Goal: Use online tool/utility: Utilize a website feature to perform a specific function

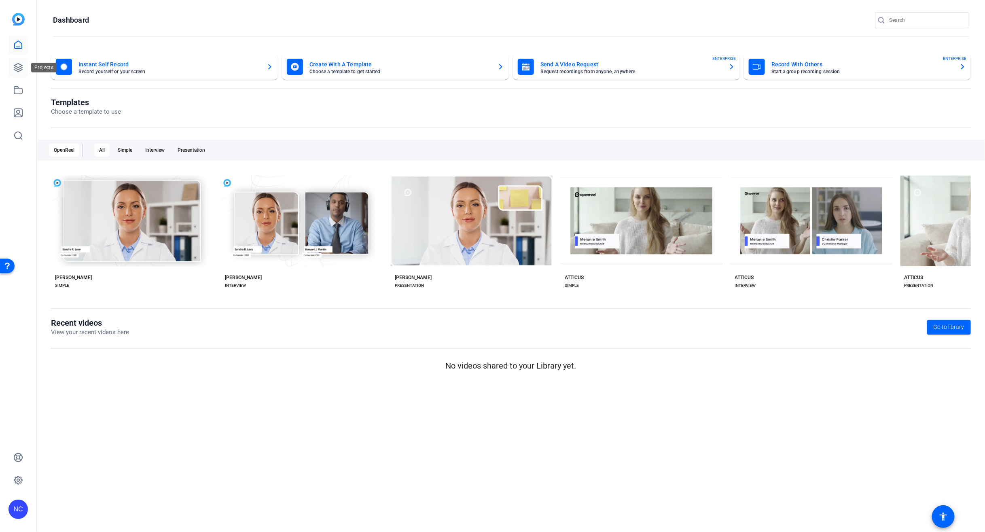
click at [13, 68] on link at bounding box center [17, 67] width 19 height 19
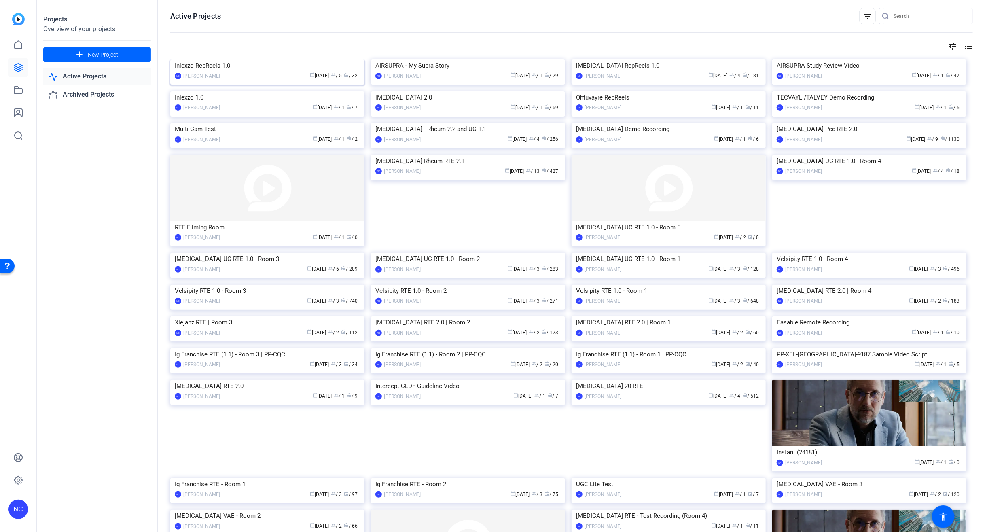
click at [221, 59] on img at bounding box center [267, 59] width 194 height 0
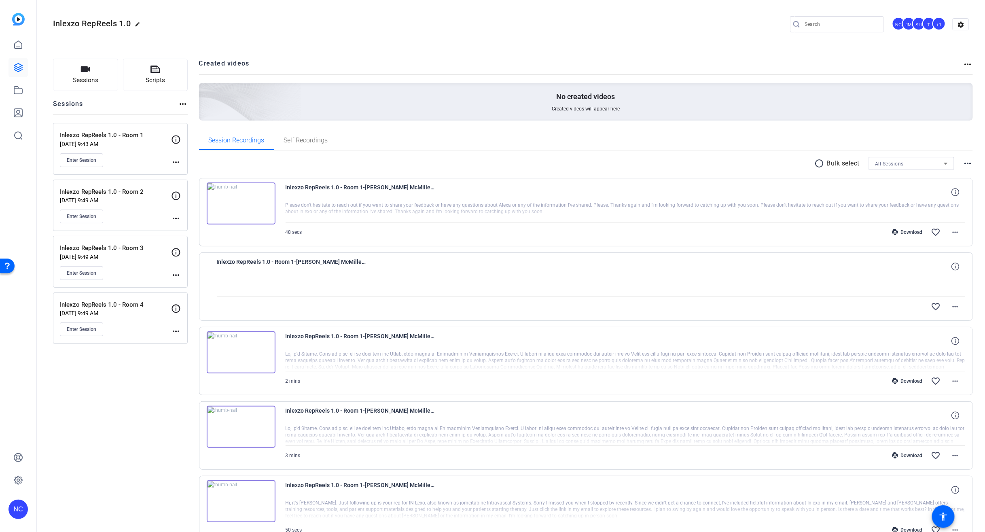
click at [178, 162] on mat-icon "more_horiz" at bounding box center [176, 162] width 10 height 10
click at [189, 171] on span "Edit Session" at bounding box center [196, 174] width 37 height 10
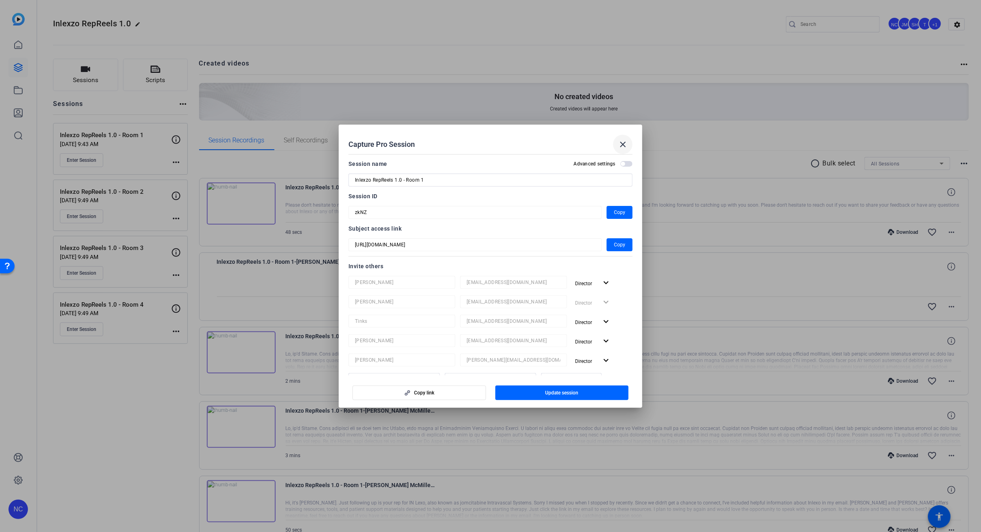
click at [622, 142] on mat-icon "close" at bounding box center [623, 145] width 10 height 10
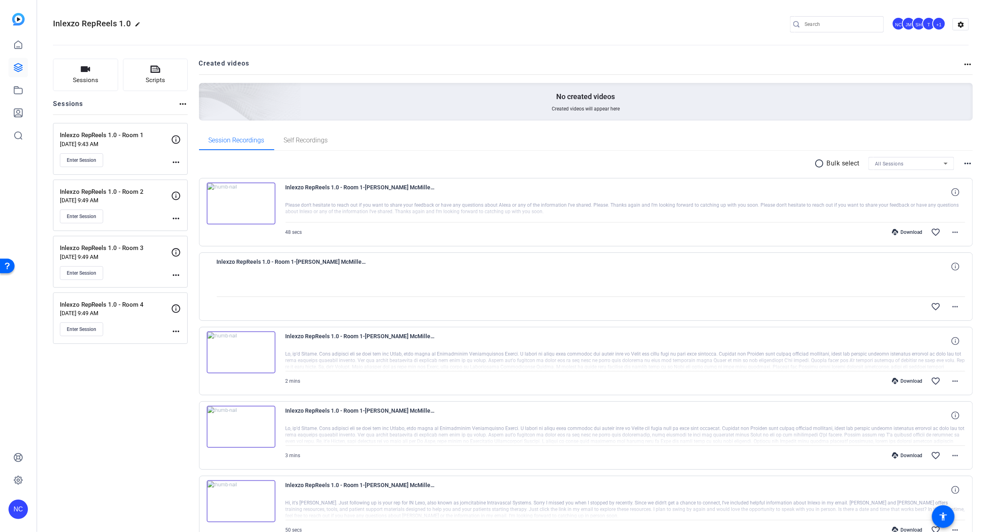
click at [179, 216] on mat-icon "more_horiz" at bounding box center [176, 219] width 10 height 10
click at [195, 227] on span "Edit Session" at bounding box center [196, 231] width 37 height 10
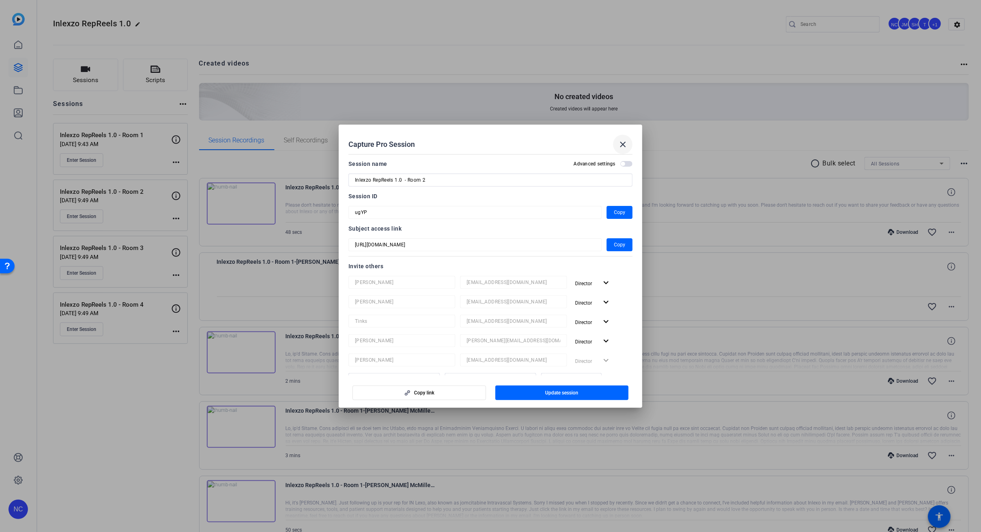
click at [625, 142] on mat-icon "close" at bounding box center [623, 145] width 10 height 10
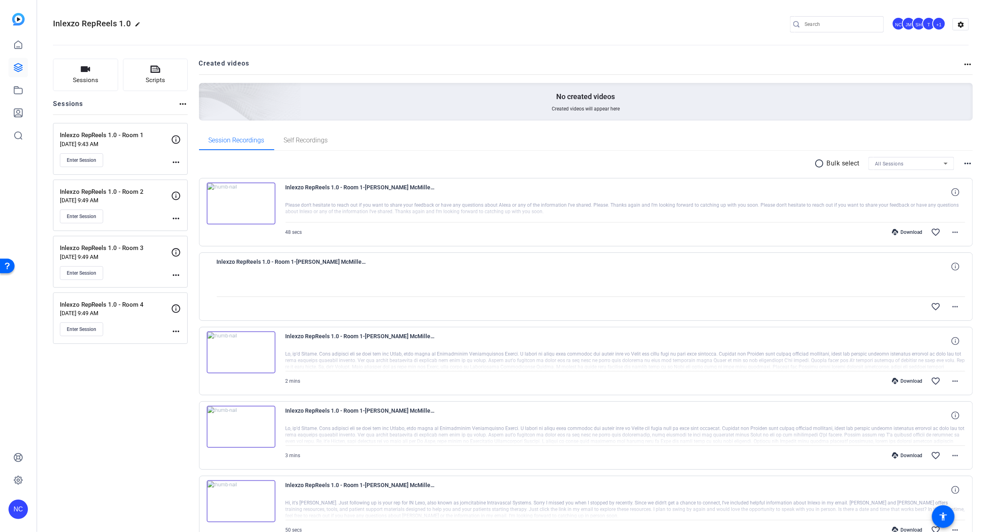
click at [176, 221] on mat-icon "more_horiz" at bounding box center [176, 219] width 10 height 10
click at [190, 233] on span "Edit Session" at bounding box center [196, 231] width 37 height 10
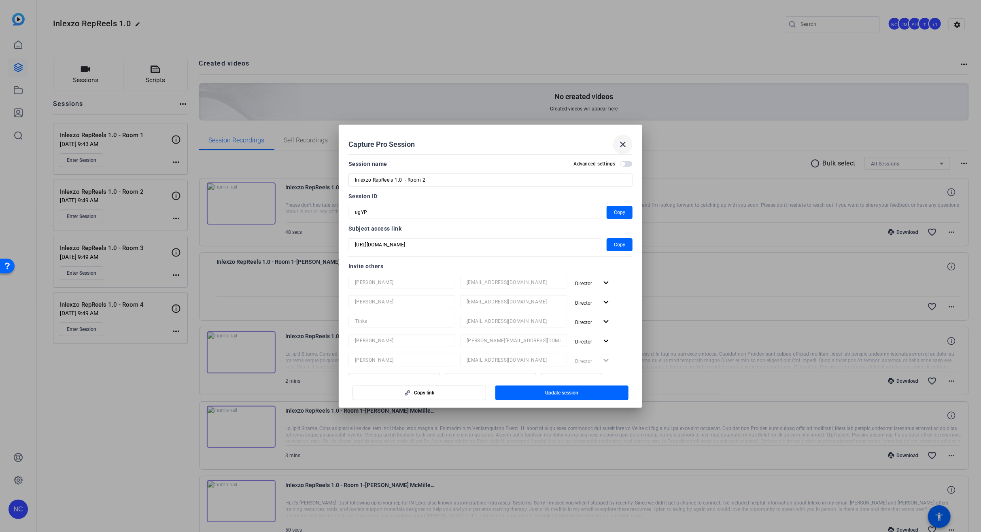
click at [622, 146] on mat-icon "close" at bounding box center [623, 145] width 10 height 10
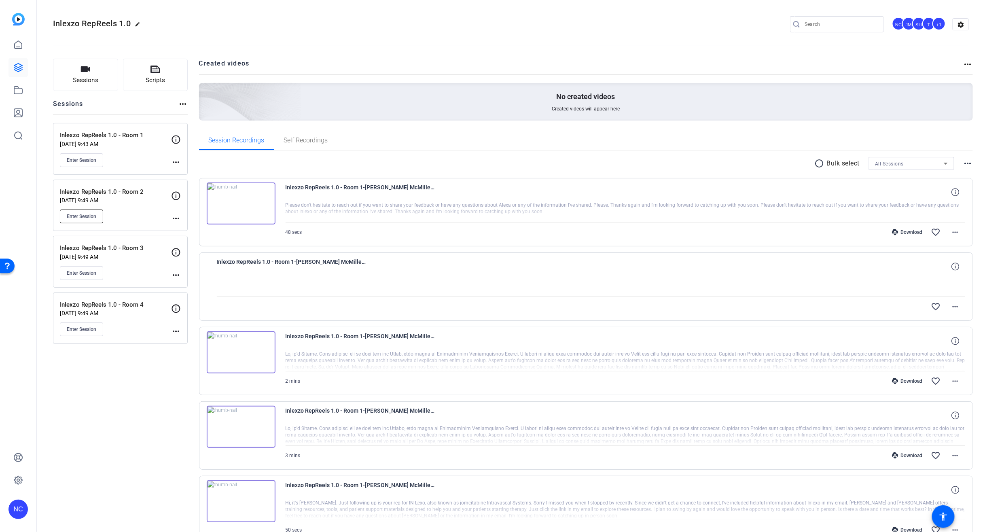
click at [78, 216] on span "Enter Session" at bounding box center [82, 216] width 30 height 6
click at [15, 19] on img at bounding box center [18, 19] width 13 height 13
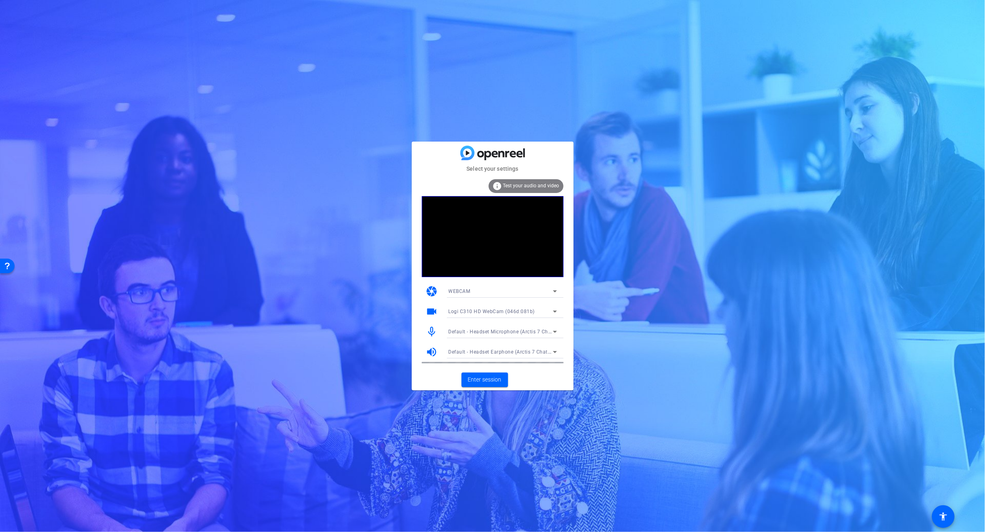
click at [499, 290] on div "WEBCAM" at bounding box center [501, 291] width 104 height 10
click at [418, 333] on div at bounding box center [492, 266] width 985 height 532
click at [507, 314] on div "Logi C310 HD WebCam (046d:081b)" at bounding box center [501, 311] width 104 height 10
click at [494, 342] on mat-option "EOS Webcam Utility" at bounding box center [502, 340] width 121 height 13
click at [482, 382] on span "Enter session" at bounding box center [485, 380] width 34 height 8
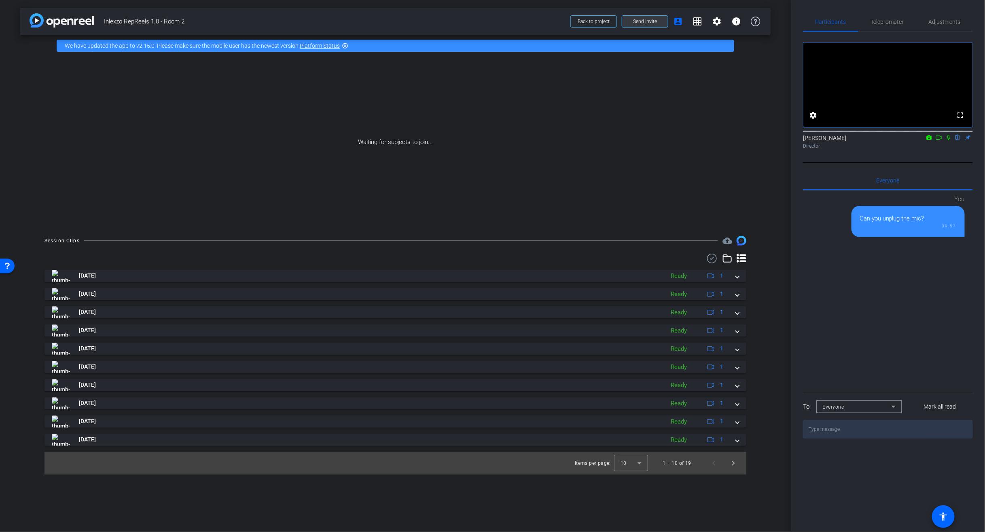
click at [644, 25] on span at bounding box center [645, 21] width 46 height 19
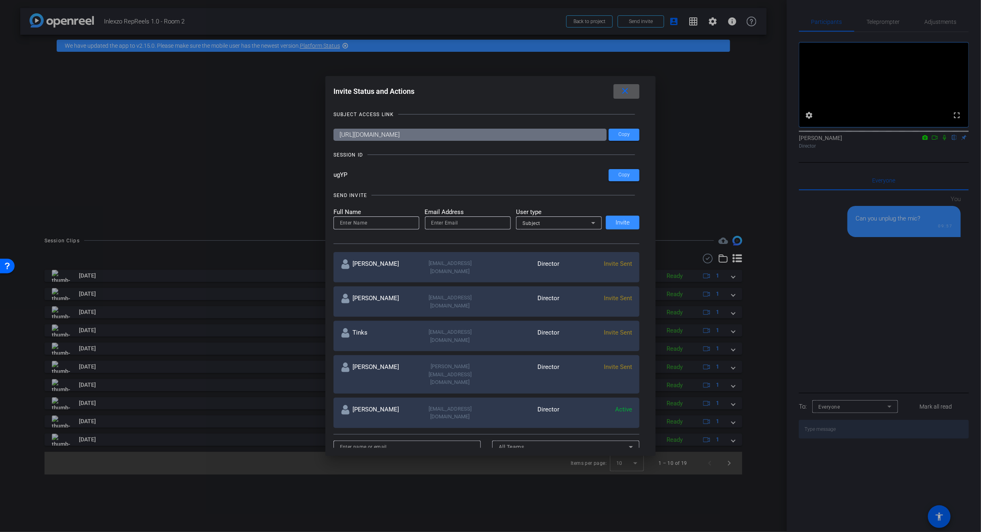
click at [628, 91] on mat-icon "close" at bounding box center [625, 91] width 10 height 10
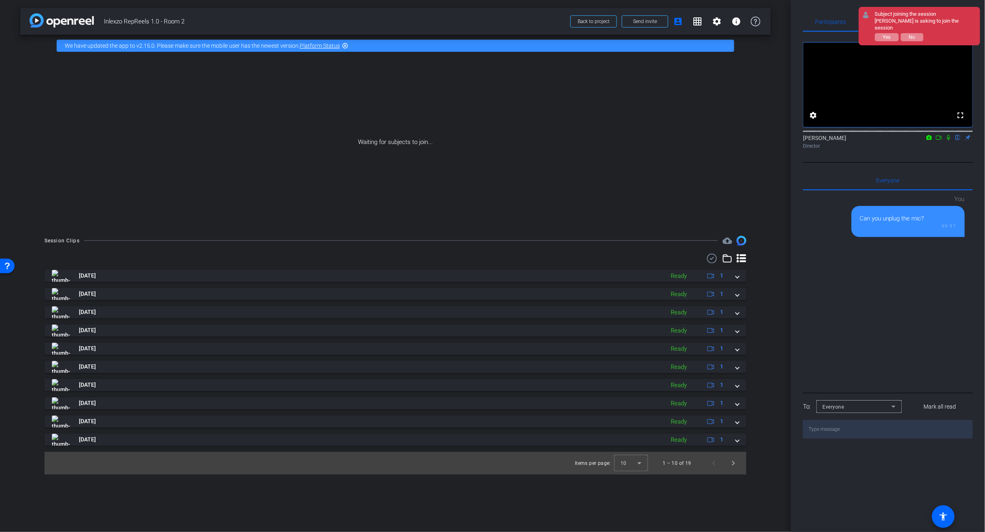
click at [889, 35] on div "Subject joining the session [PERSON_NAME] is asking to join the session Yes No" at bounding box center [925, 26] width 101 height 30
click at [889, 34] on span "Yes" at bounding box center [887, 37] width 8 height 6
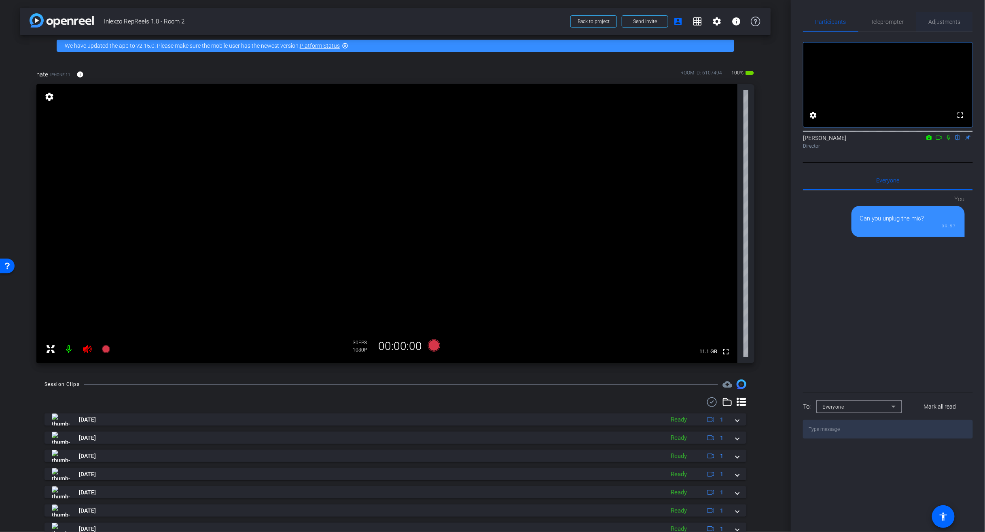
click at [954, 23] on span "Adjustments" at bounding box center [945, 22] width 32 height 6
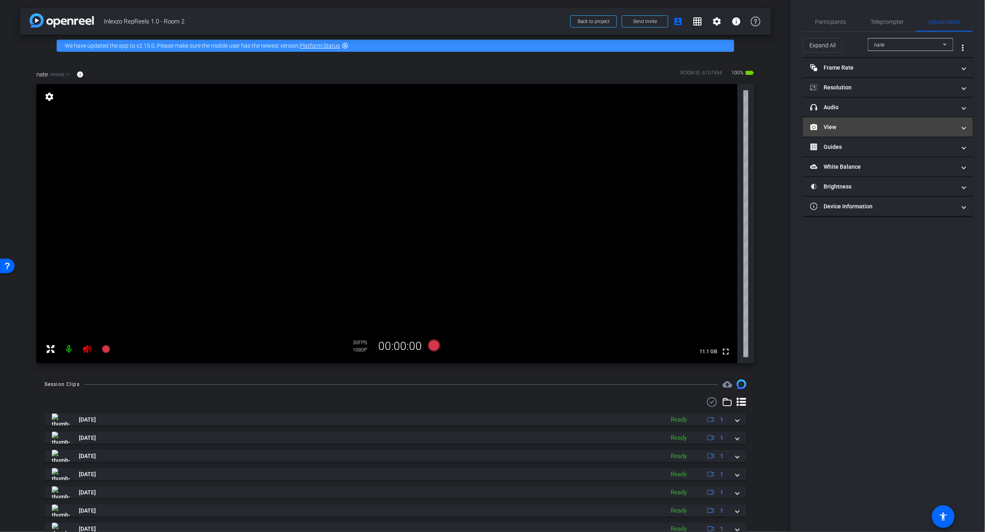
click at [842, 122] on mat-expansion-panel-header "View" at bounding box center [888, 126] width 170 height 19
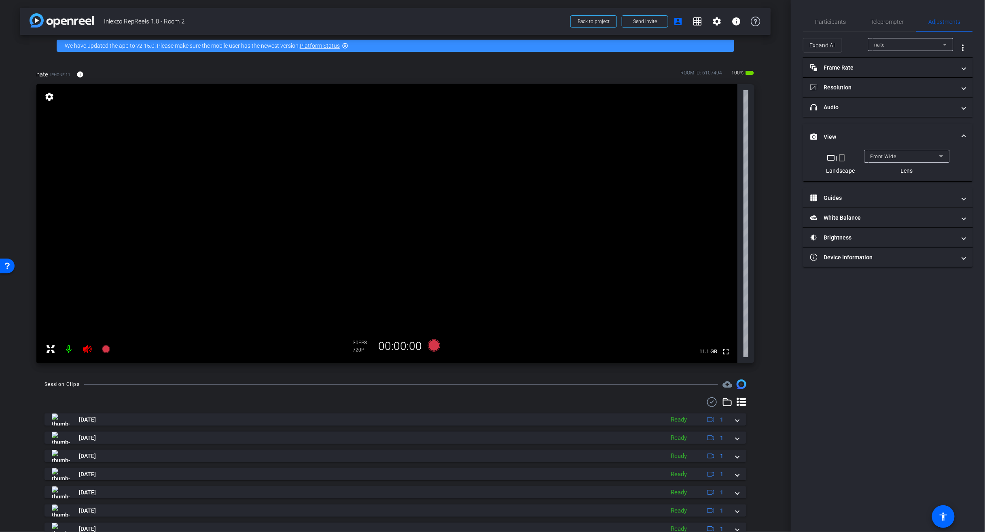
click at [844, 159] on mat-icon "crop_portrait" at bounding box center [843, 158] width 10 height 10
click at [891, 25] on span "Teleprompter" at bounding box center [887, 21] width 33 height 19
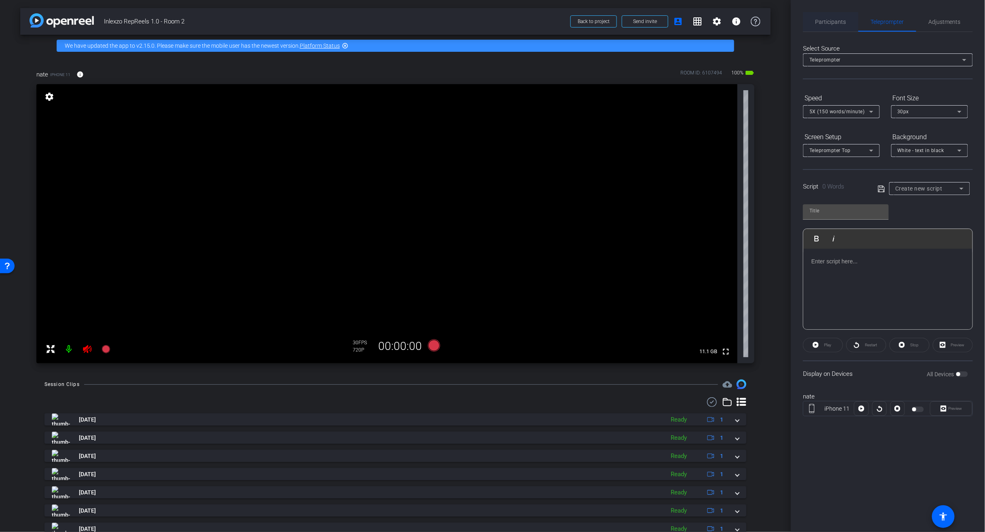
click at [834, 26] on span "Participants" at bounding box center [831, 21] width 31 height 19
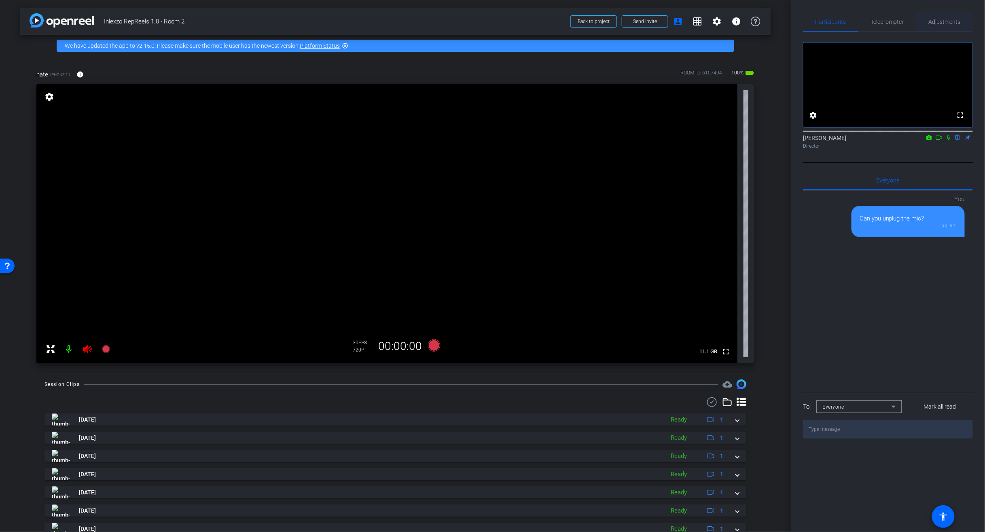
click at [936, 22] on span "Adjustments" at bounding box center [945, 22] width 32 height 6
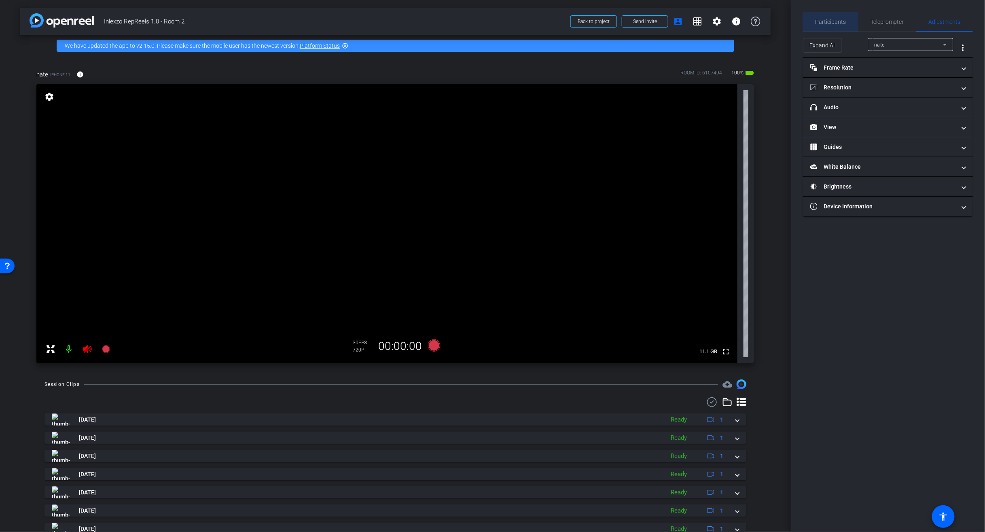
click at [831, 24] on span "Participants" at bounding box center [831, 22] width 31 height 6
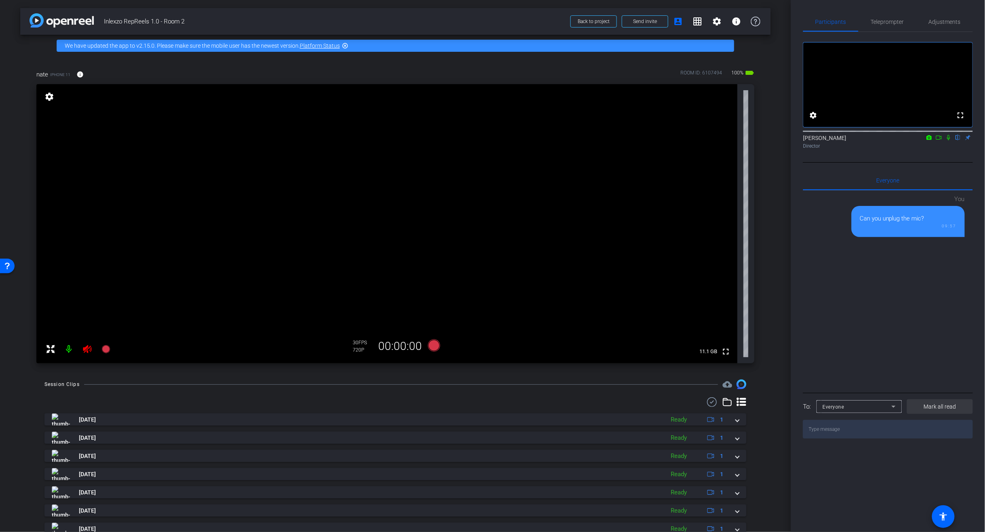
click at [946, 411] on span "Mark all read" at bounding box center [940, 407] width 32 height 8
click at [893, 412] on icon at bounding box center [894, 407] width 10 height 10
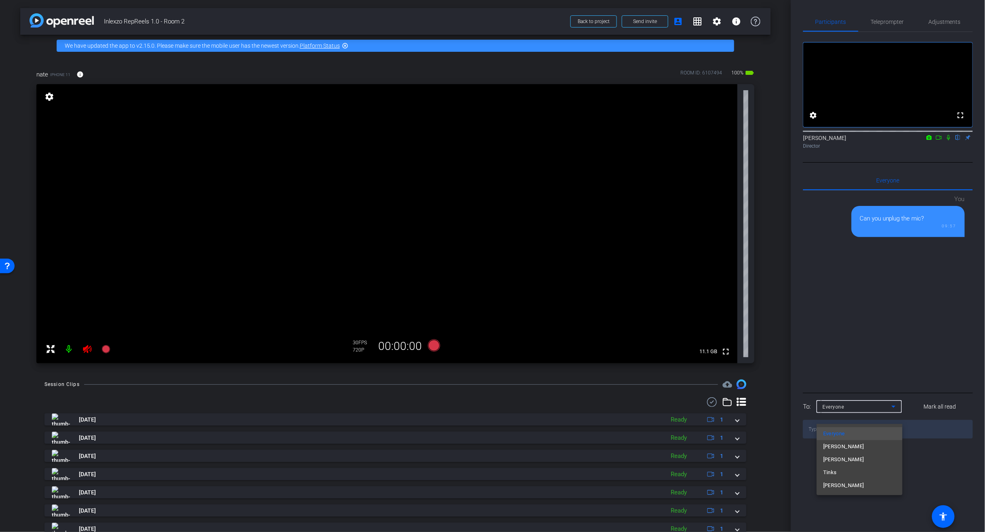
click at [893, 388] on div at bounding box center [492, 266] width 985 height 532
drag, startPoint x: 921, startPoint y: 236, endPoint x: 946, endPoint y: 286, distance: 56.6
click at [949, 299] on div "You Can you unplug the mic? 09:57" at bounding box center [888, 291] width 170 height 200
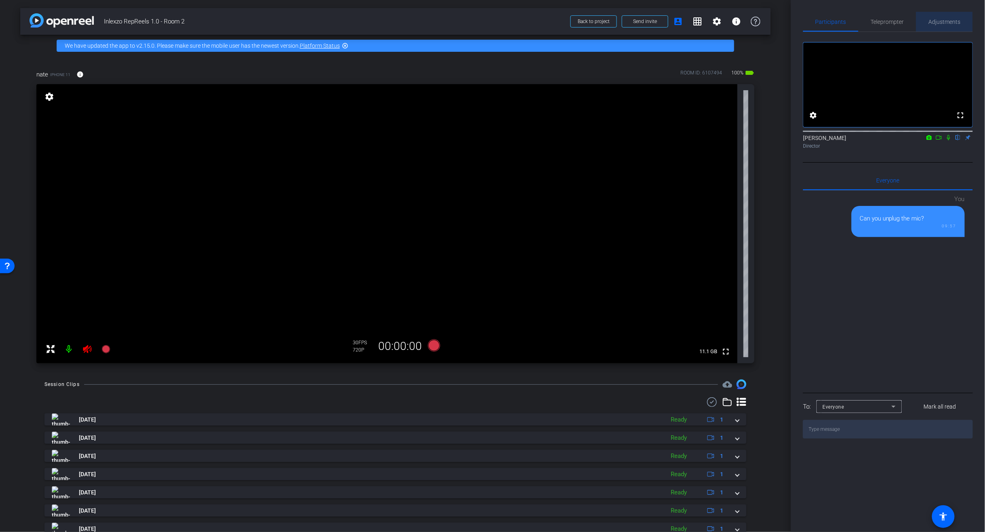
click at [942, 19] on span "Adjustments" at bounding box center [945, 22] width 32 height 6
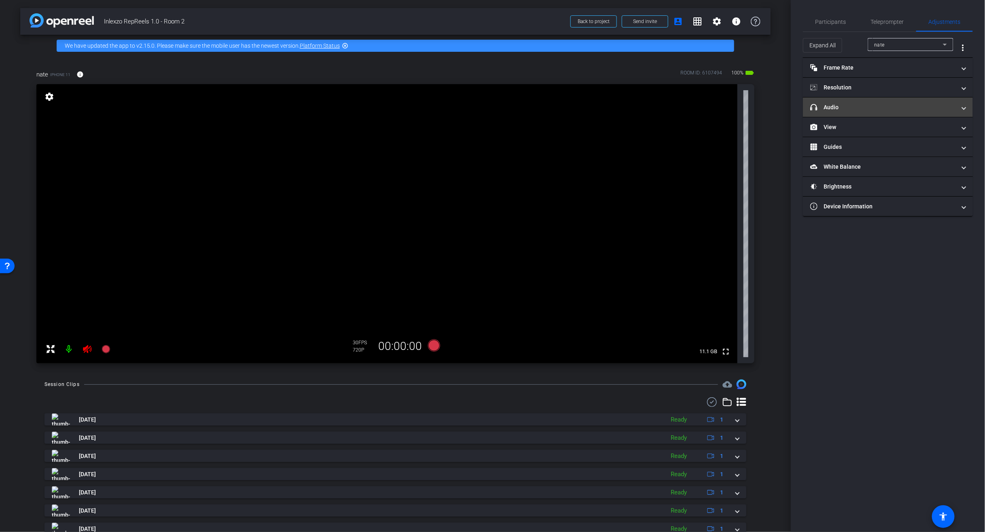
click at [850, 112] on mat-expansion-panel-header "headphone icon Audio" at bounding box center [888, 107] width 170 height 19
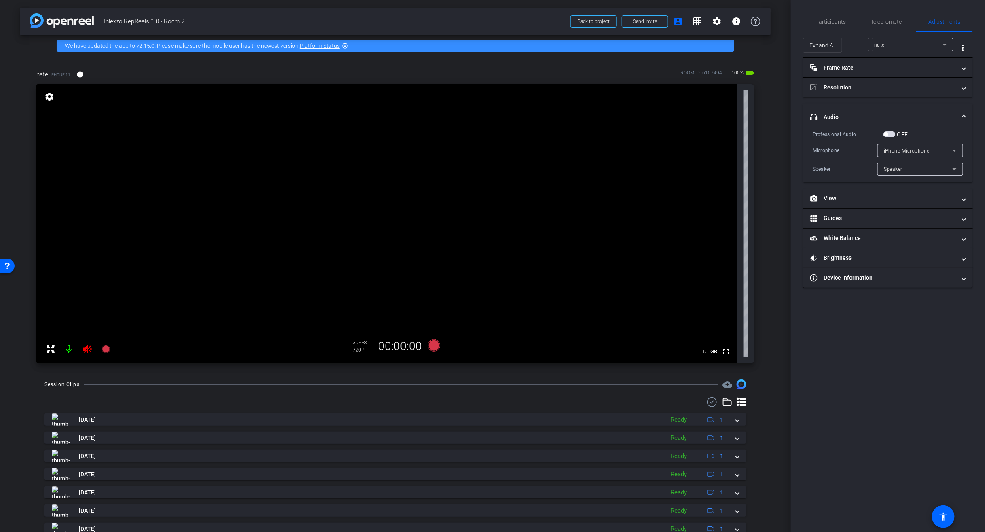
click at [905, 148] on span "iPhone Microphone" at bounding box center [907, 151] width 46 height 6
click at [895, 135] on div at bounding box center [492, 266] width 985 height 532
click at [892, 134] on span "button" at bounding box center [890, 135] width 12 height 6
click at [892, 135] on span "button" at bounding box center [892, 134] width 4 height 4
click at [892, 135] on span "button" at bounding box center [890, 135] width 12 height 6
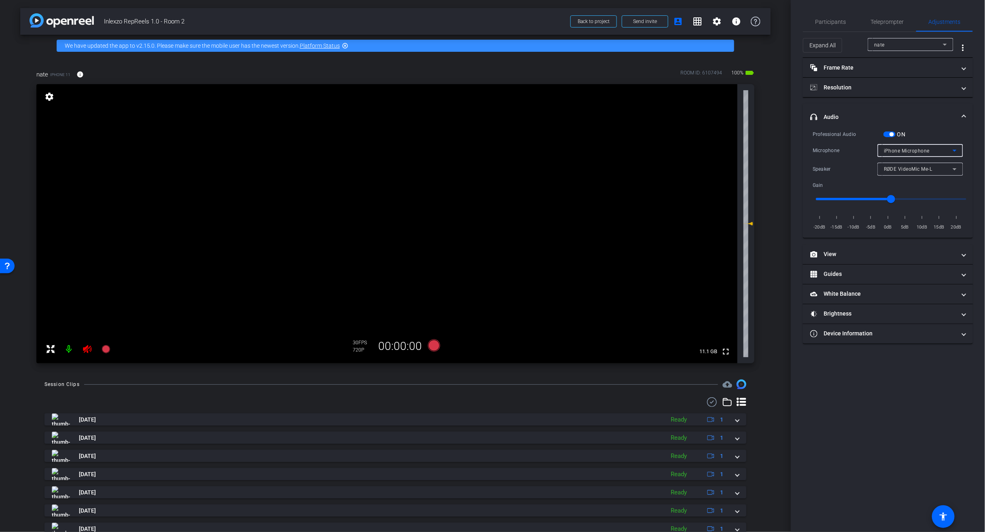
click at [902, 149] on span "iPhone Microphone" at bounding box center [907, 151] width 46 height 6
click at [919, 124] on div at bounding box center [492, 266] width 985 height 532
click at [916, 149] on span "iPhone Microphone" at bounding box center [907, 151] width 46 height 6
click at [921, 127] on div at bounding box center [492, 266] width 985 height 532
click at [915, 167] on span "RØDE VideoMic Me-L" at bounding box center [908, 169] width 49 height 6
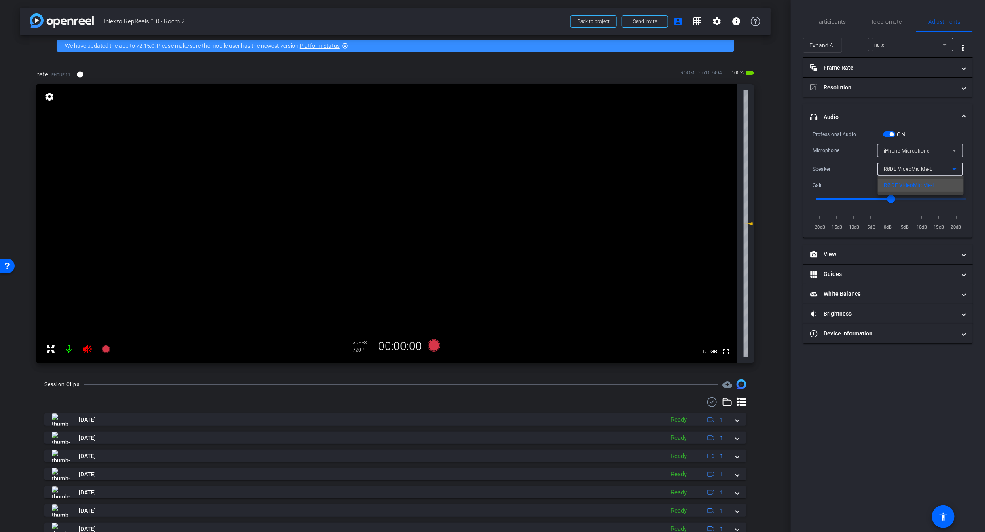
click at [929, 138] on div at bounding box center [492, 266] width 985 height 532
click at [929, 146] on div "iPhone Microphone" at bounding box center [918, 151] width 69 height 10
click at [921, 178] on span "RØDE VideoMic Me-L" at bounding box center [911, 180] width 52 height 10
click at [920, 169] on span "RØDE VideoMic Me-L" at bounding box center [908, 169] width 49 height 6
click at [927, 128] on div at bounding box center [492, 266] width 985 height 532
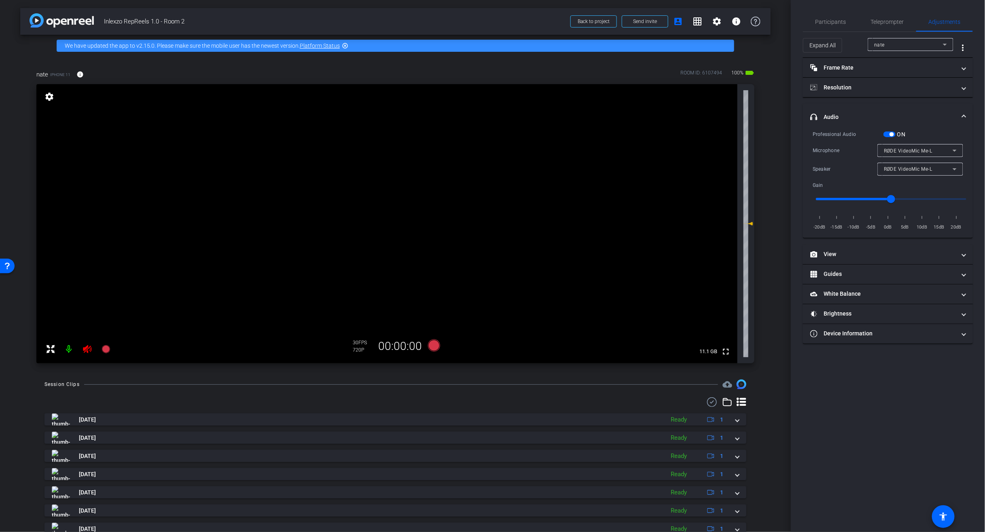
click at [919, 164] on div "RØDE VideoMic Me-L" at bounding box center [918, 169] width 69 height 10
click at [919, 152] on div at bounding box center [492, 266] width 985 height 532
click at [918, 150] on span "RØDE VideoMic Me-L" at bounding box center [908, 151] width 49 height 6
click at [917, 166] on span "iPhone Microphone" at bounding box center [908, 167] width 47 height 10
click at [892, 133] on span "button" at bounding box center [892, 134] width 4 height 4
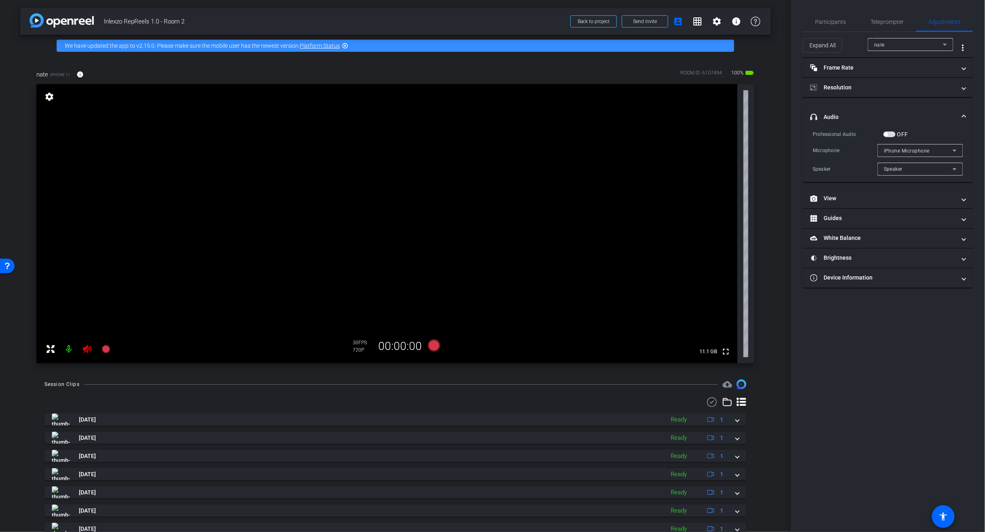
click at [893, 150] on span "iPhone Microphone" at bounding box center [907, 151] width 46 height 6
click at [919, 121] on div at bounding box center [492, 266] width 985 height 532
click at [895, 135] on span "button" at bounding box center [890, 135] width 12 height 6
click at [876, 19] on span "Teleprompter" at bounding box center [887, 22] width 33 height 6
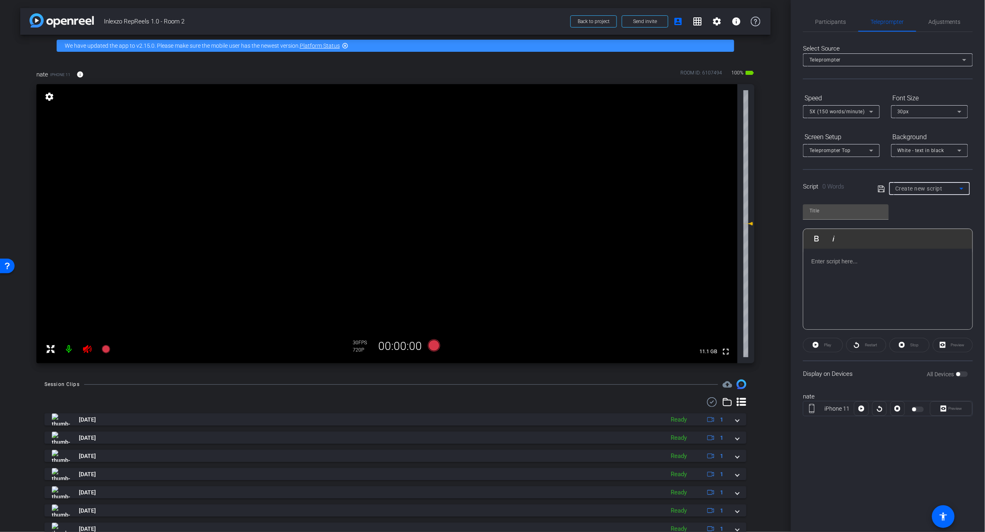
click at [921, 186] on span "Create new script" at bounding box center [919, 188] width 47 height 6
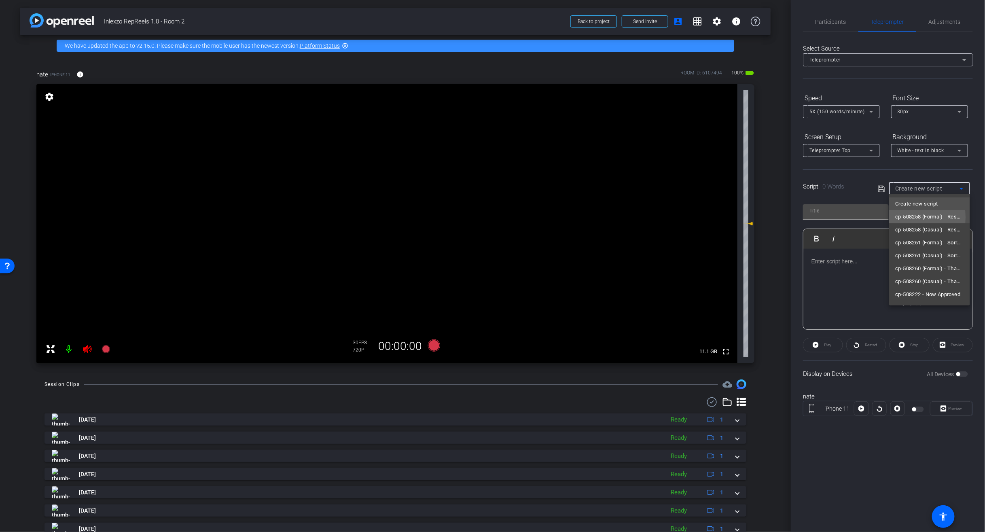
click at [908, 217] on span "cp-508258 (Formal) - Resources to Share" at bounding box center [930, 217] width 68 height 10
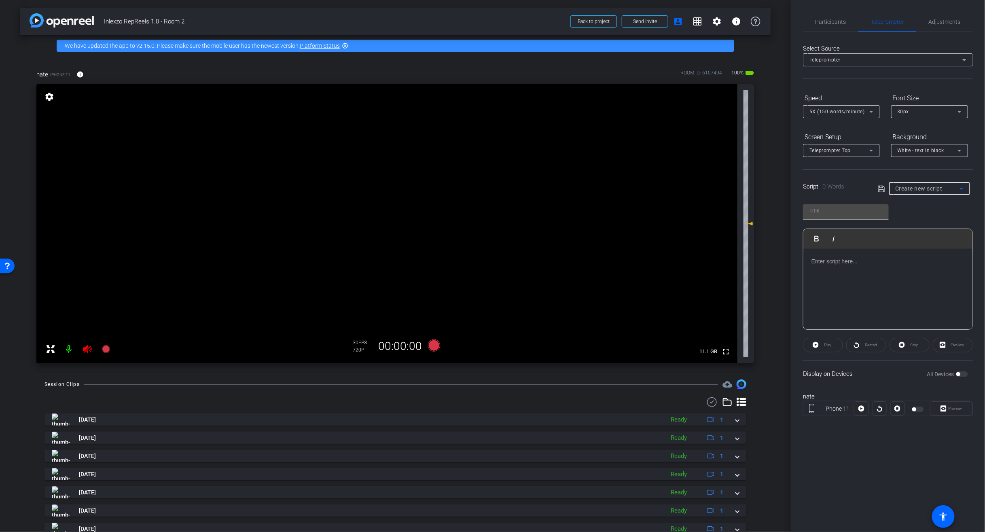
type input "cp-508258 (Formal) - Resources to Share"
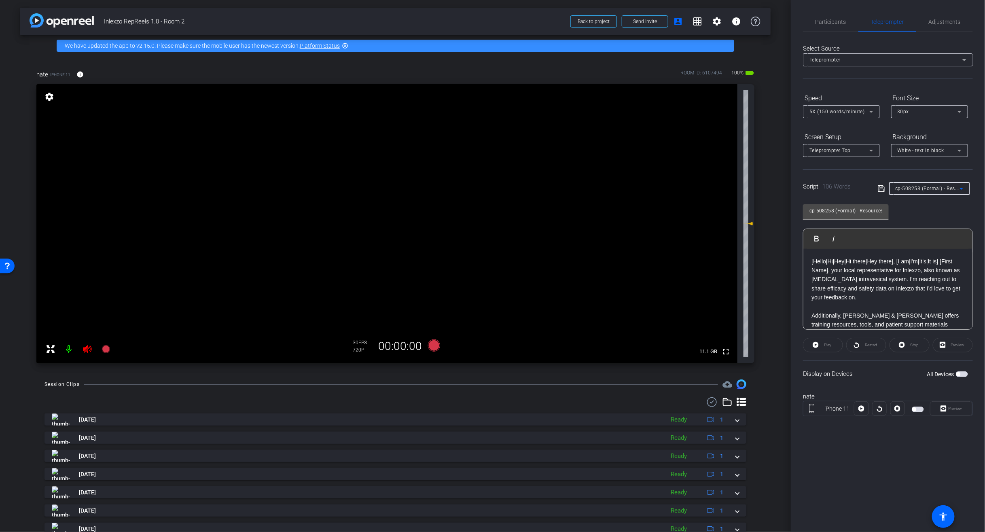
click at [876, 388] on div "nate iPhone 11 [GEOGRAPHIC_DATA]" at bounding box center [888, 408] width 170 height 44
click at [963, 372] on span "button" at bounding box center [962, 374] width 12 height 6
